Goal: Check status: Check status

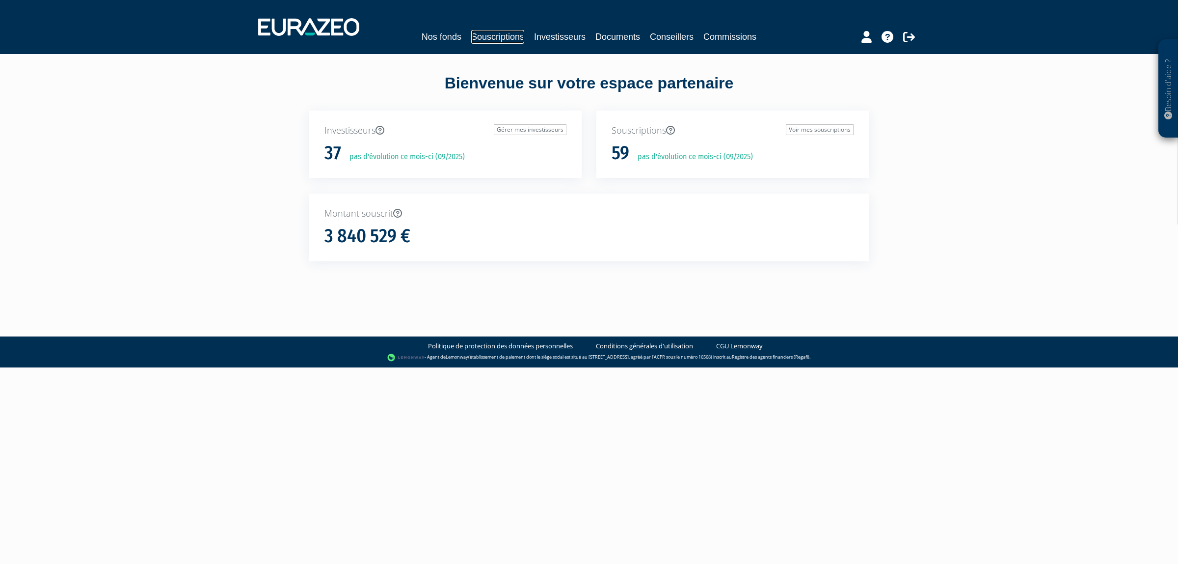
click at [471, 37] on link "Souscriptions" at bounding box center [497, 37] width 53 height 14
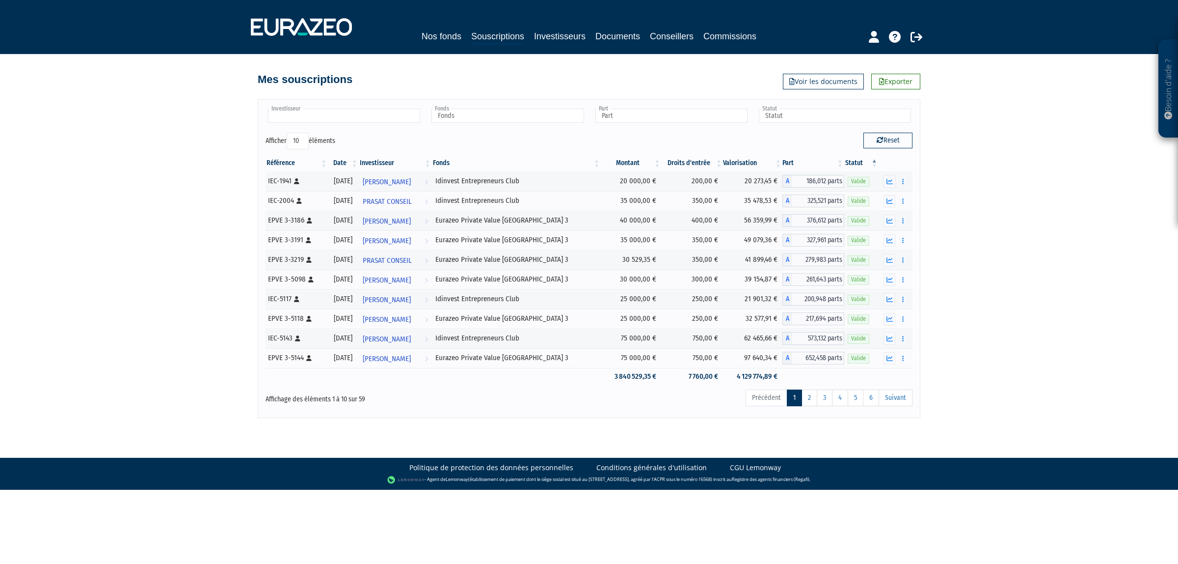
click at [340, 116] on input "text" at bounding box center [344, 115] width 152 height 14
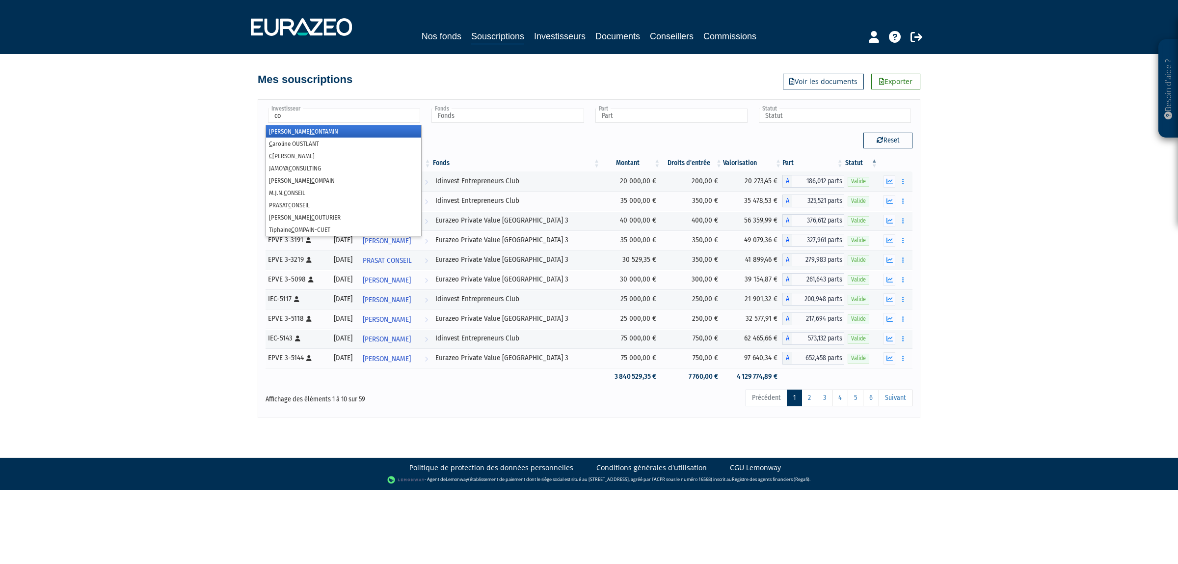
type input "cor"
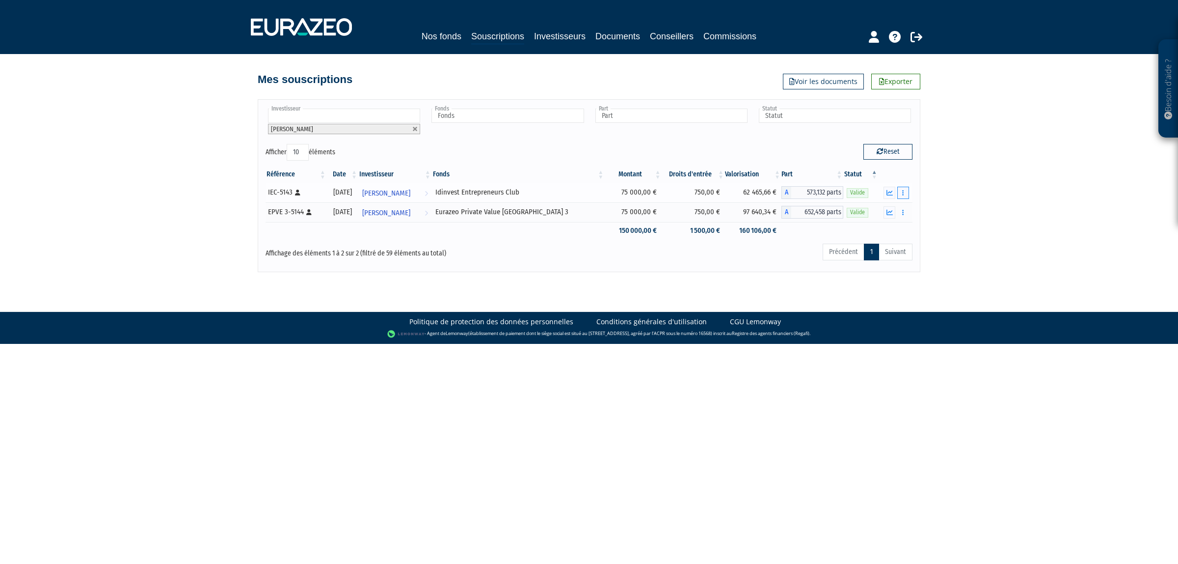
click at [907, 194] on button "button" at bounding box center [903, 193] width 12 height 12
click at [939, 225] on div "Besoin d'aide ? × J'ai besoin d'aide Si vous avez une question à propos du fonc…" at bounding box center [589, 136] width 1178 height 272
click at [899, 195] on button "button" at bounding box center [903, 193] width 12 height 12
click at [872, 210] on link "Documents" at bounding box center [881, 210] width 49 height 16
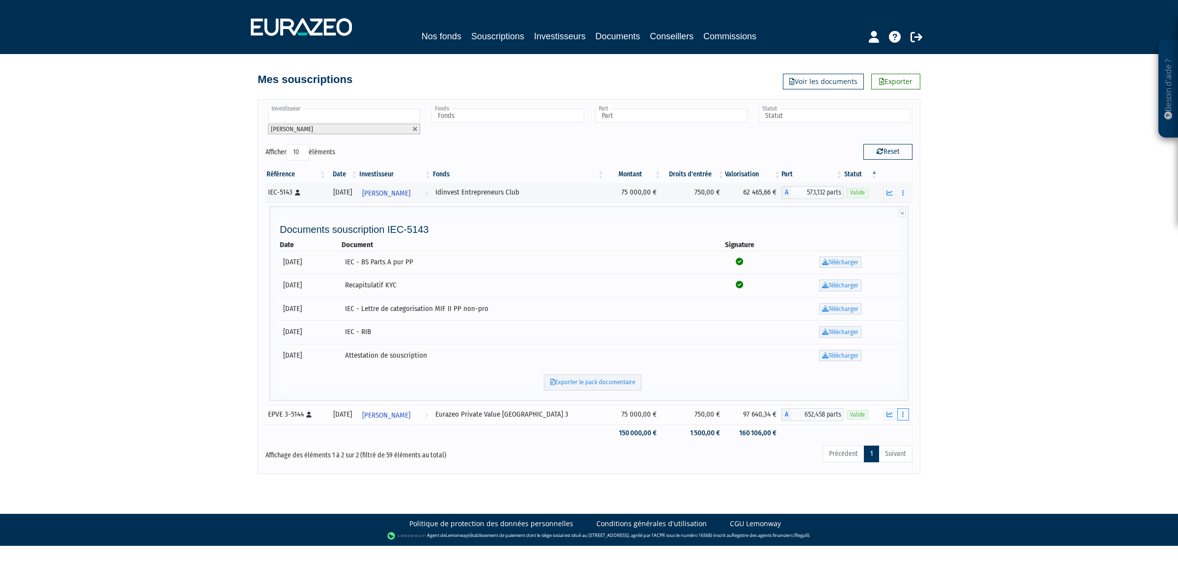
click at [905, 417] on button "button" at bounding box center [903, 414] width 12 height 12
click at [669, 440] on td "1 500,00 €" at bounding box center [693, 432] width 63 height 17
click at [897, 188] on button "button" at bounding box center [903, 193] width 12 height 12
click at [935, 217] on div "Besoin d'aide ? × J'ai besoin d'aide Si vous avez une question à propos du fonc…" at bounding box center [589, 237] width 1178 height 474
click at [889, 192] on icon "button" at bounding box center [890, 192] width 6 height 6
